Goal: Task Accomplishment & Management: Manage account settings

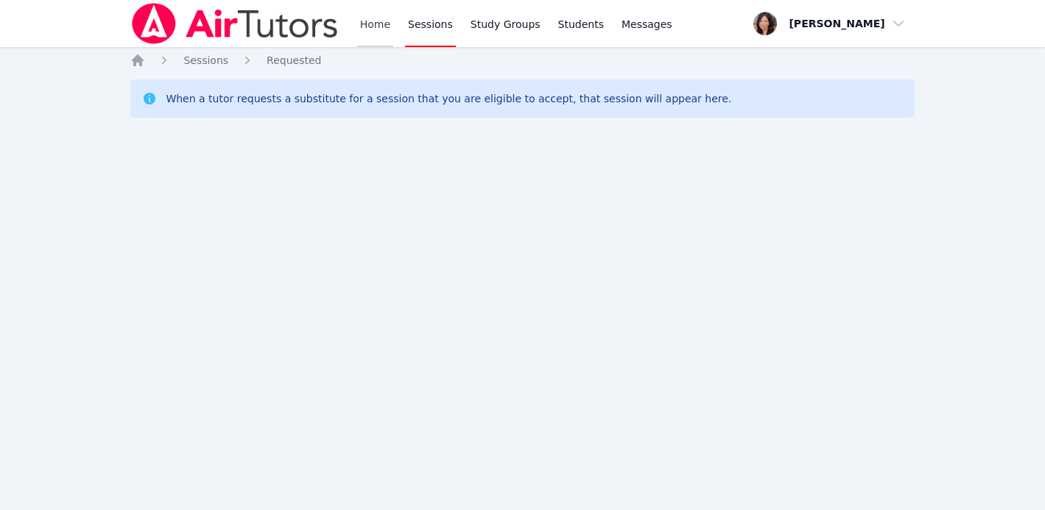
click at [368, 24] on link "Home" at bounding box center [375, 23] width 36 height 47
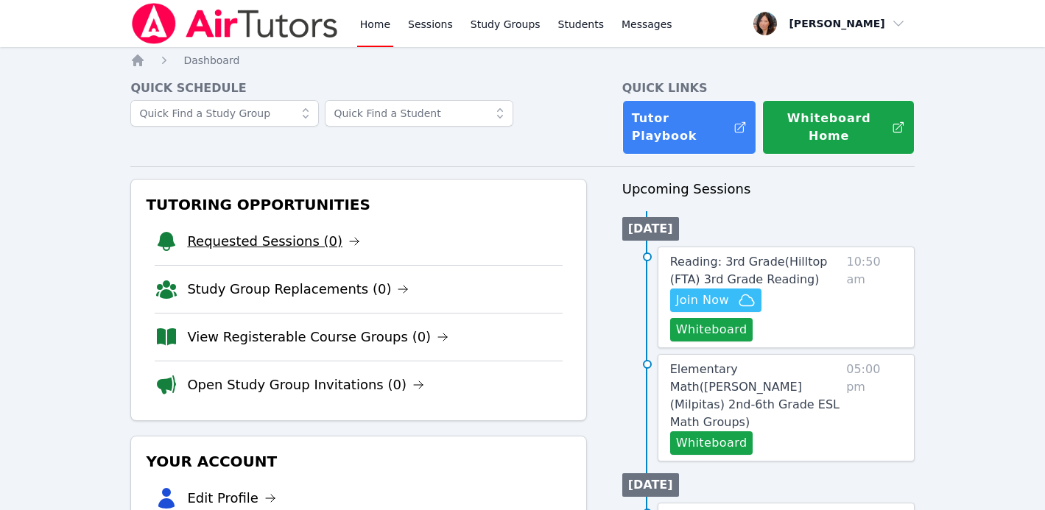
click at [294, 231] on link "Requested Sessions (0)" at bounding box center [273, 241] width 173 height 21
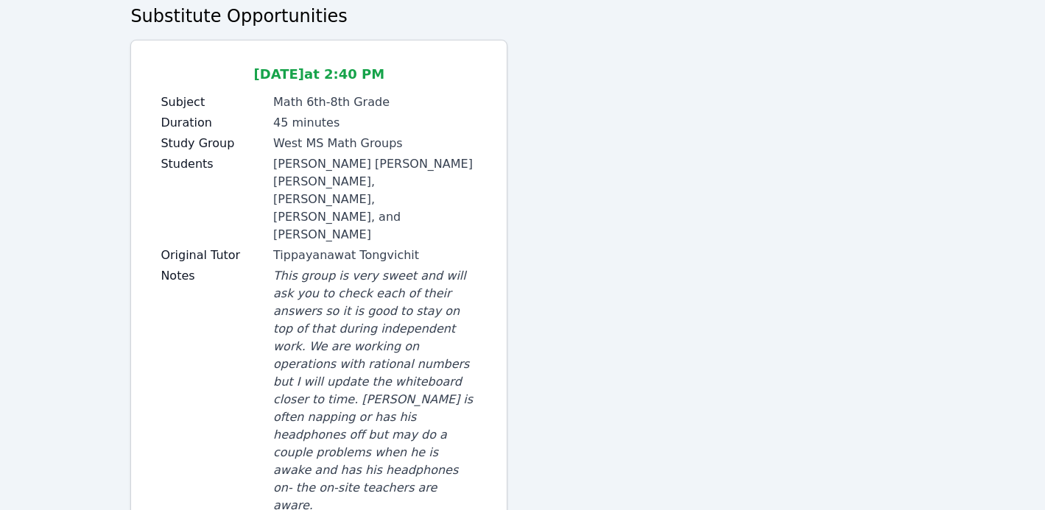
scroll to position [151, 0]
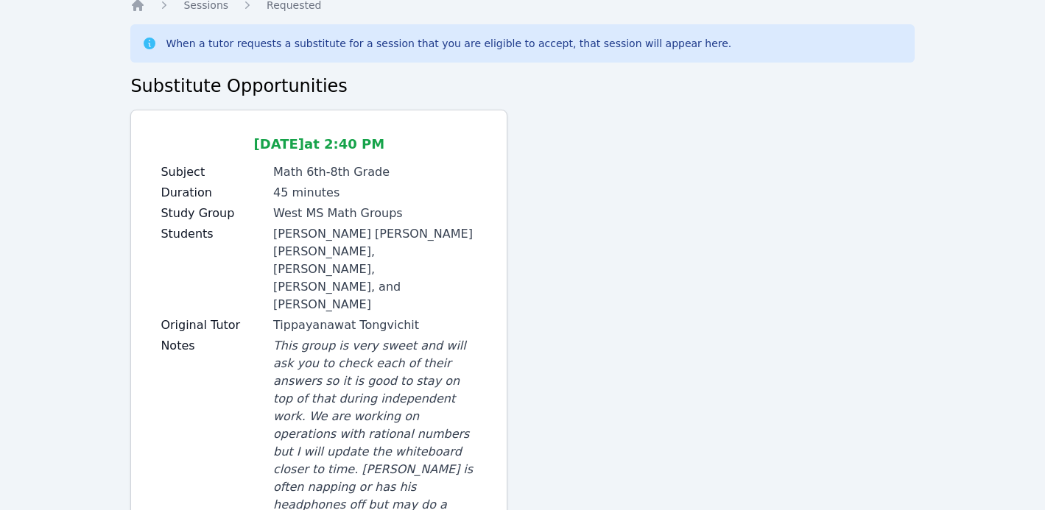
scroll to position [151, 0]
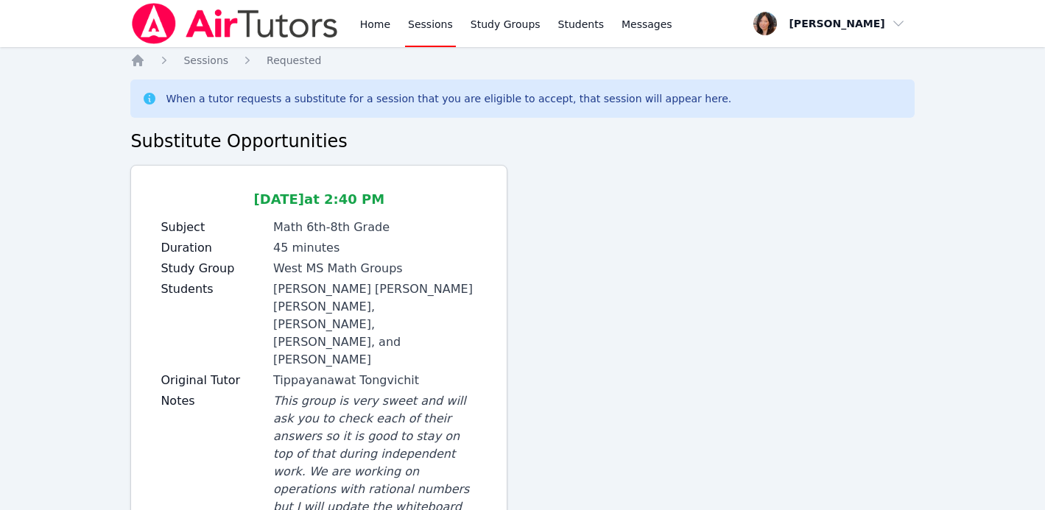
scroll to position [151, 0]
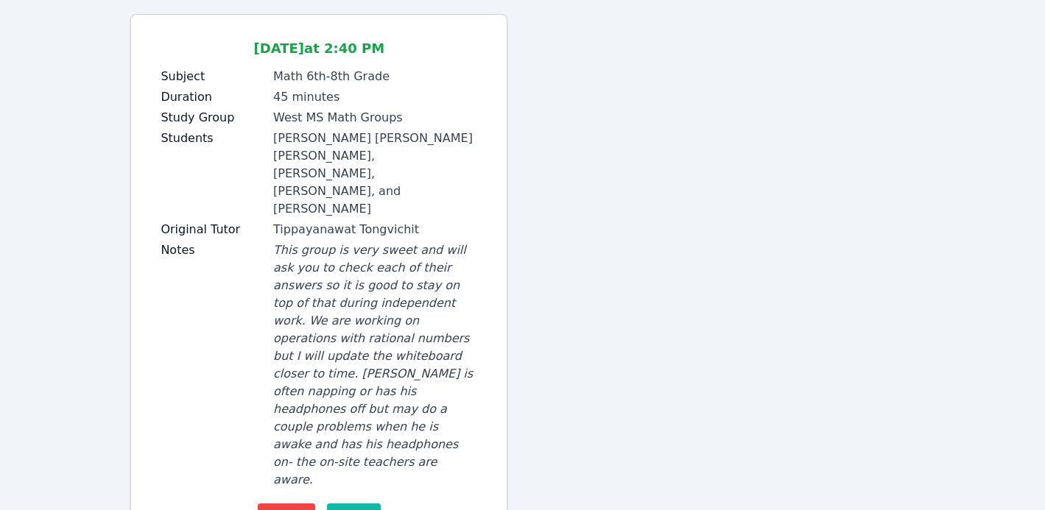
click at [353, 506] on span "Accept" at bounding box center [354, 515] width 42 height 18
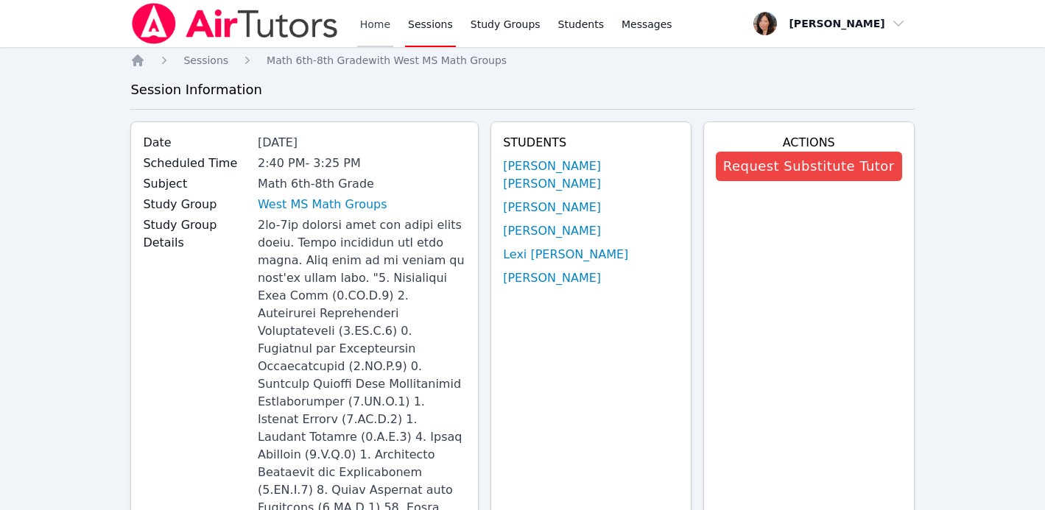
click at [374, 21] on link "Home" at bounding box center [375, 23] width 36 height 47
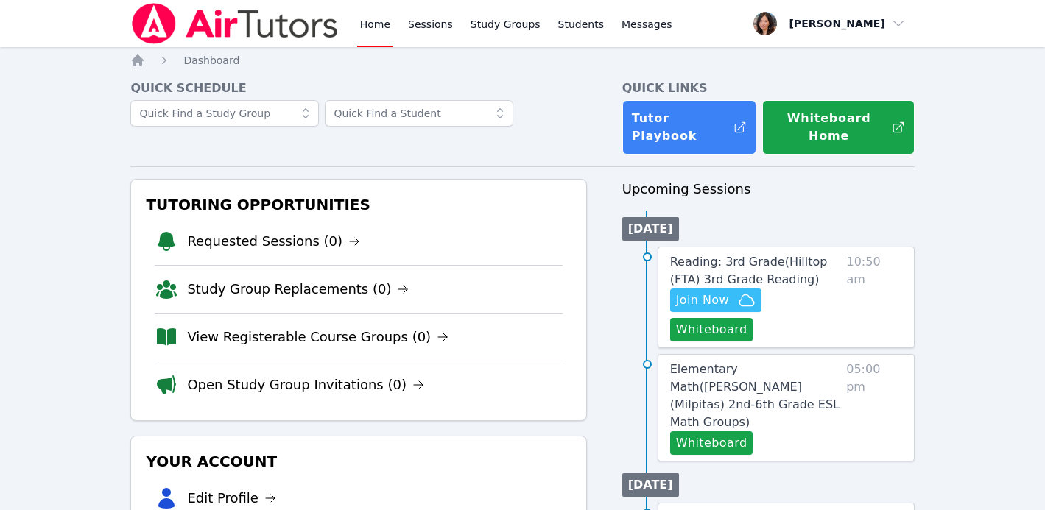
click at [210, 231] on link "Requested Sessions (0)" at bounding box center [273, 241] width 173 height 21
